Goal: Use online tool/utility: Utilize a website feature to perform a specific function

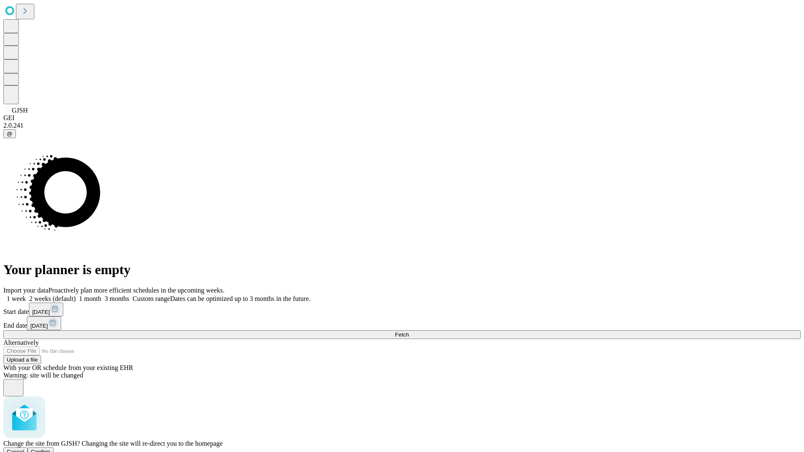
click at [51, 449] on span "Confirm" at bounding box center [41, 452] width 20 height 6
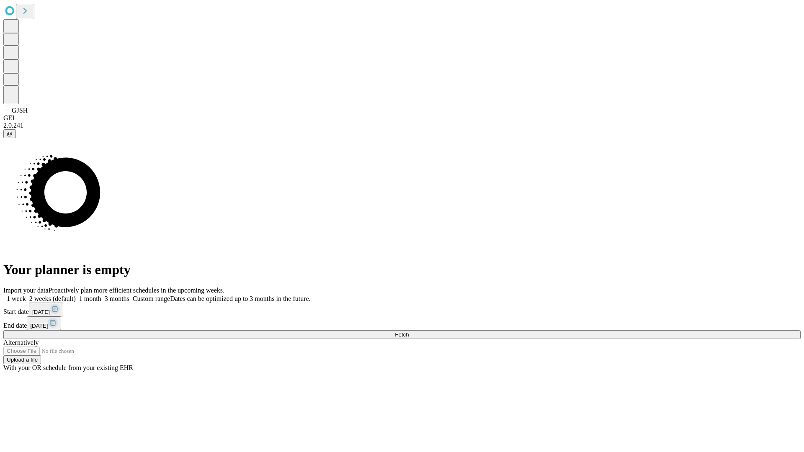
click at [76, 295] on label "2 weeks (default)" at bounding box center [51, 298] width 50 height 7
click at [409, 332] on span "Fetch" at bounding box center [402, 335] width 14 height 6
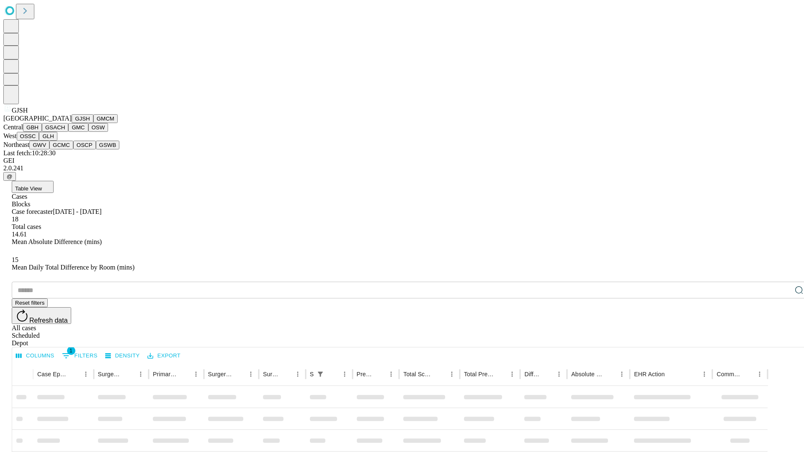
click at [93, 123] on button "GMCM" at bounding box center [105, 118] width 24 height 9
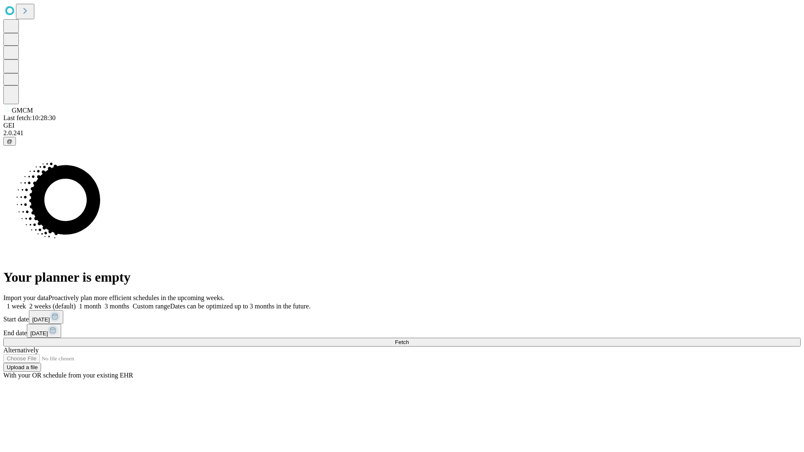
click at [76, 303] on label "2 weeks (default)" at bounding box center [51, 306] width 50 height 7
click at [409, 339] on span "Fetch" at bounding box center [402, 342] width 14 height 6
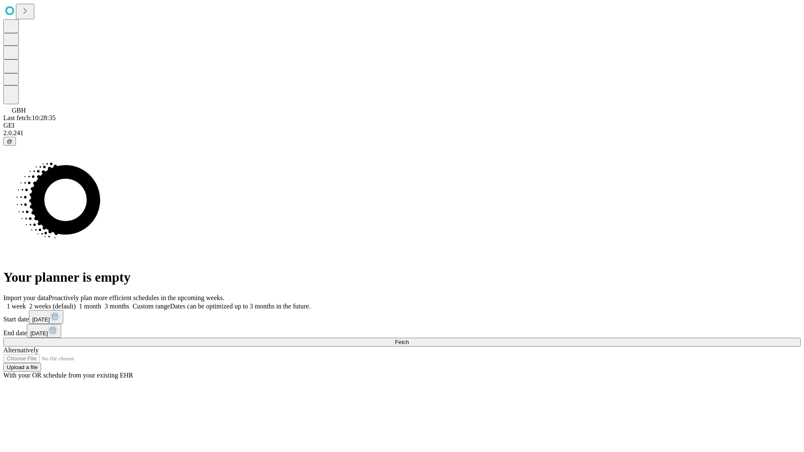
click at [76, 303] on label "2 weeks (default)" at bounding box center [51, 306] width 50 height 7
click at [409, 339] on span "Fetch" at bounding box center [402, 342] width 14 height 6
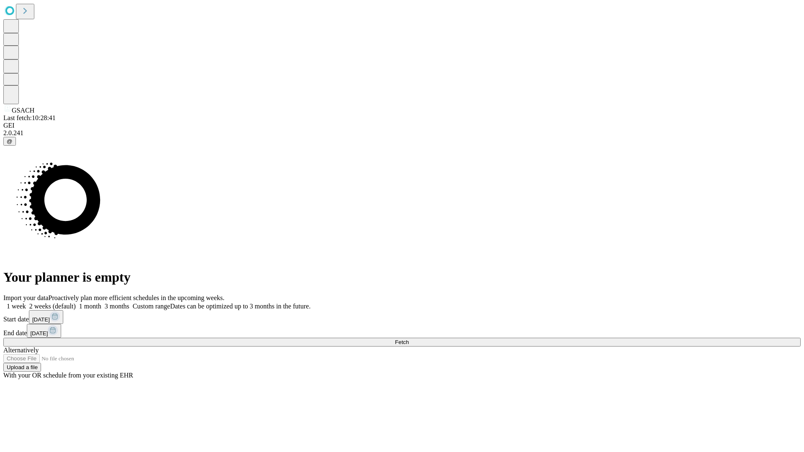
click at [76, 303] on label "2 weeks (default)" at bounding box center [51, 306] width 50 height 7
click at [409, 339] on span "Fetch" at bounding box center [402, 342] width 14 height 6
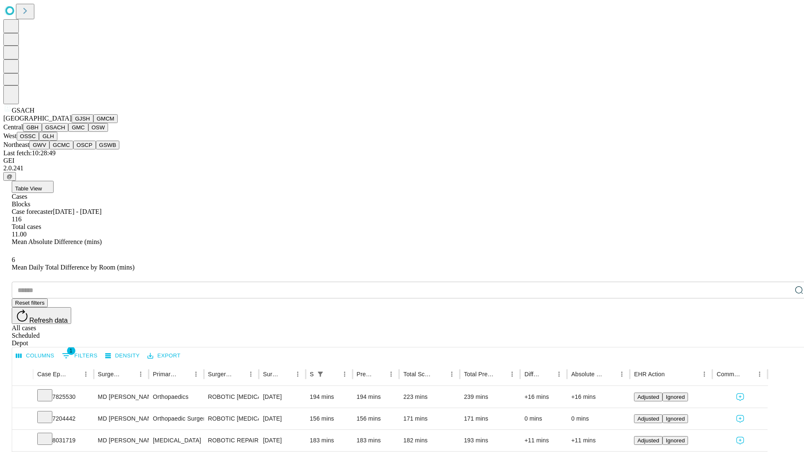
click at [68, 132] on button "GMC" at bounding box center [78, 127] width 20 height 9
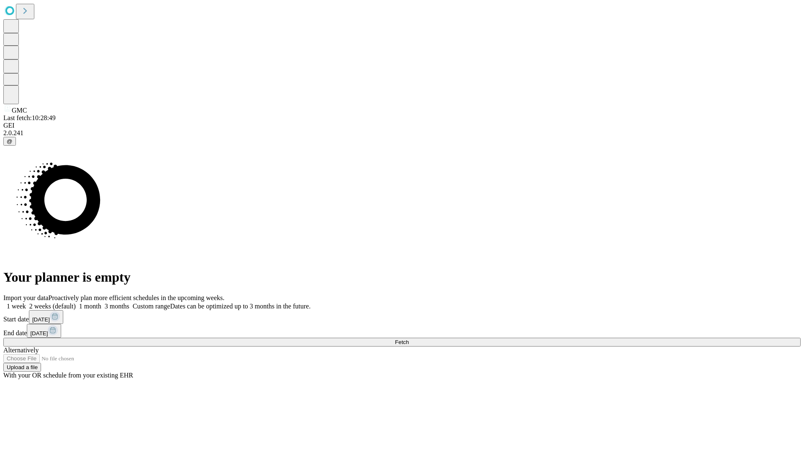
click at [76, 303] on label "2 weeks (default)" at bounding box center [51, 306] width 50 height 7
click at [409, 339] on span "Fetch" at bounding box center [402, 342] width 14 height 6
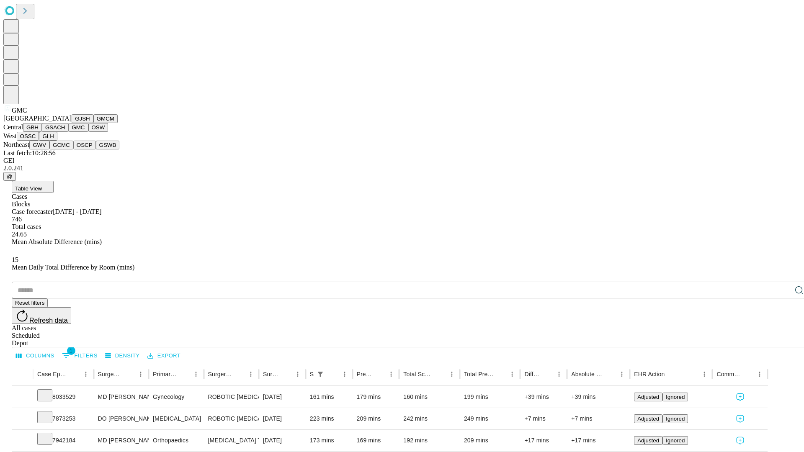
click at [88, 132] on button "OSW" at bounding box center [98, 127] width 20 height 9
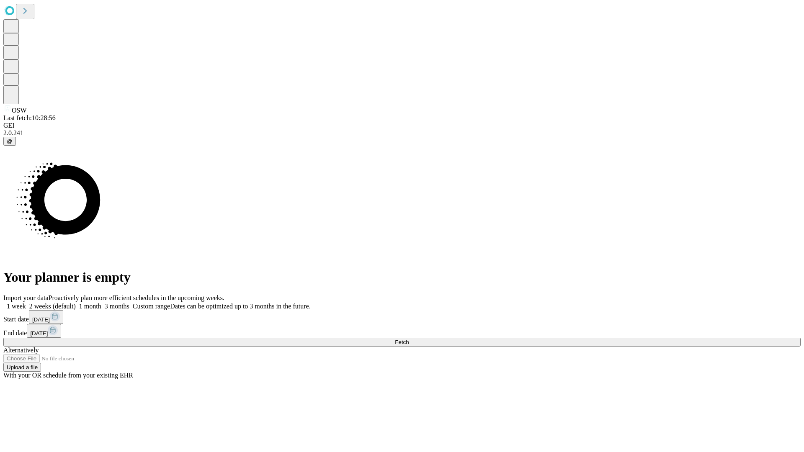
click at [76, 303] on label "2 weeks (default)" at bounding box center [51, 306] width 50 height 7
click at [409, 339] on span "Fetch" at bounding box center [402, 342] width 14 height 6
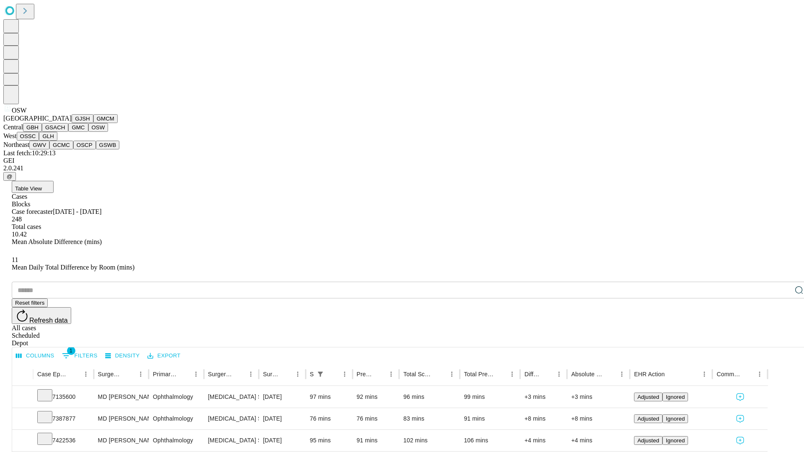
click at [39, 141] on button "OSSC" at bounding box center [28, 136] width 23 height 9
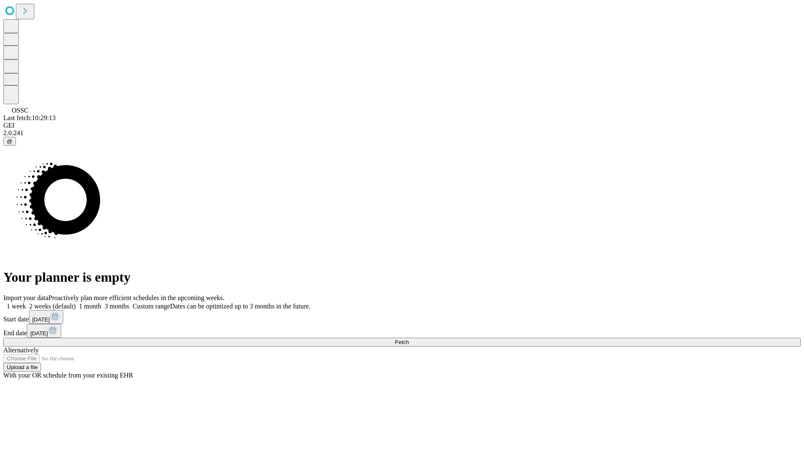
click at [76, 303] on label "2 weeks (default)" at bounding box center [51, 306] width 50 height 7
click at [409, 339] on span "Fetch" at bounding box center [402, 342] width 14 height 6
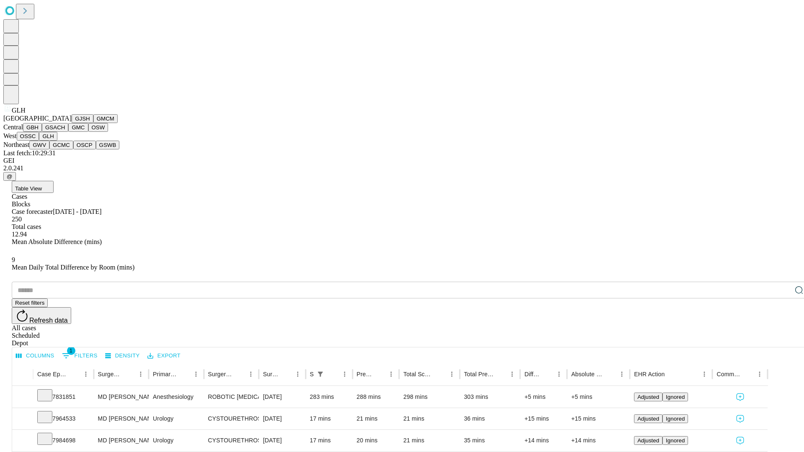
click at [49, 149] on button "GWV" at bounding box center [39, 145] width 20 height 9
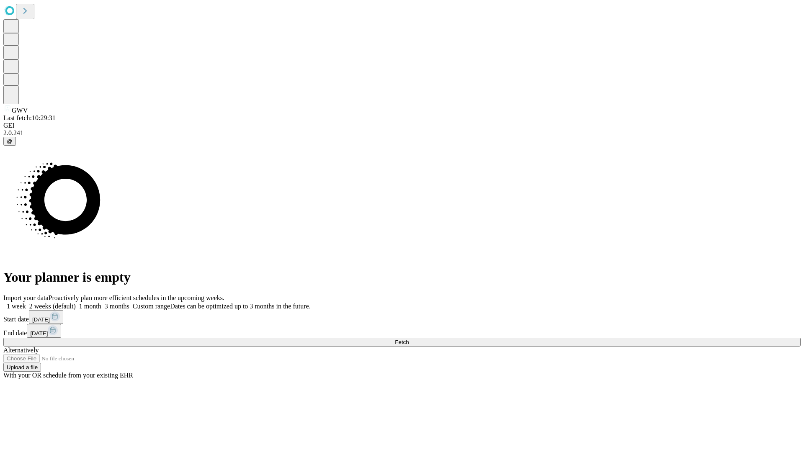
click at [76, 303] on label "2 weeks (default)" at bounding box center [51, 306] width 50 height 7
click at [409, 339] on span "Fetch" at bounding box center [402, 342] width 14 height 6
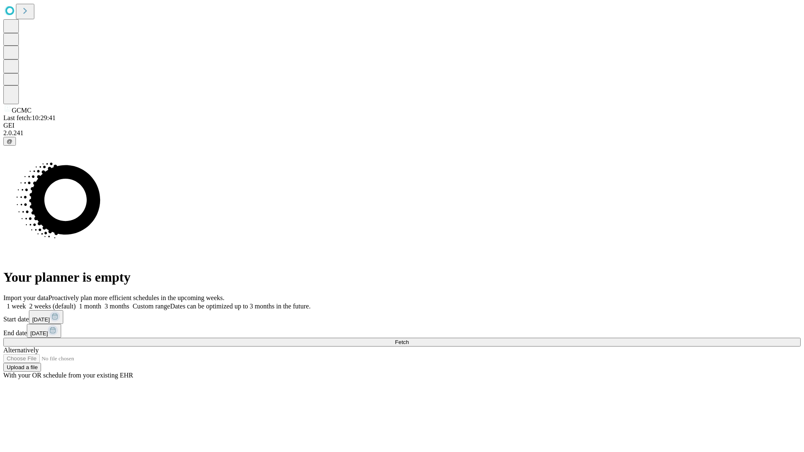
click at [76, 303] on label "2 weeks (default)" at bounding box center [51, 306] width 50 height 7
click at [409, 339] on span "Fetch" at bounding box center [402, 342] width 14 height 6
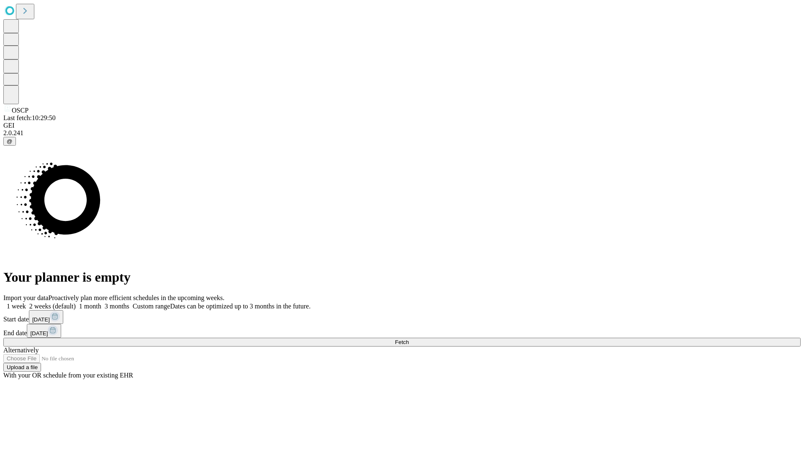
click at [409, 339] on span "Fetch" at bounding box center [402, 342] width 14 height 6
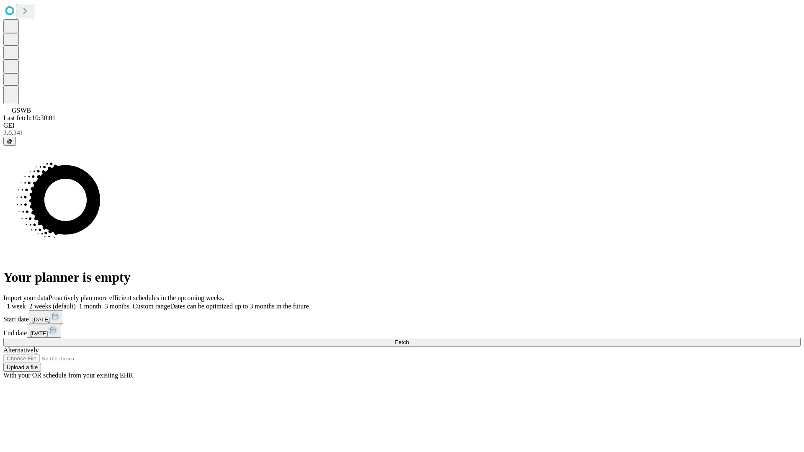
click at [76, 303] on label "2 weeks (default)" at bounding box center [51, 306] width 50 height 7
click at [409, 339] on span "Fetch" at bounding box center [402, 342] width 14 height 6
